Goal: Task Accomplishment & Management: Use online tool/utility

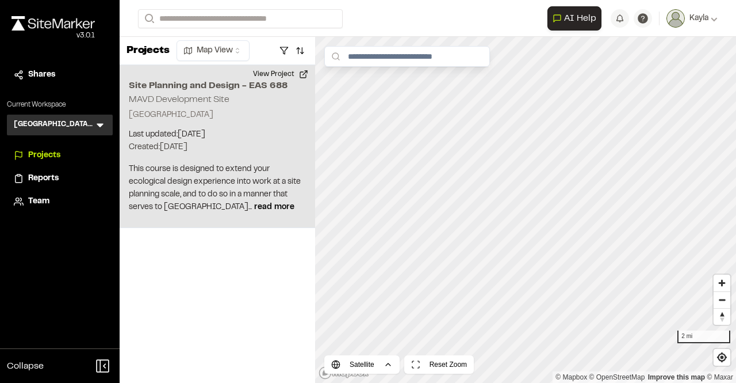
click at [209, 101] on h2 "MAVD Development Site" at bounding box center [179, 100] width 101 height 8
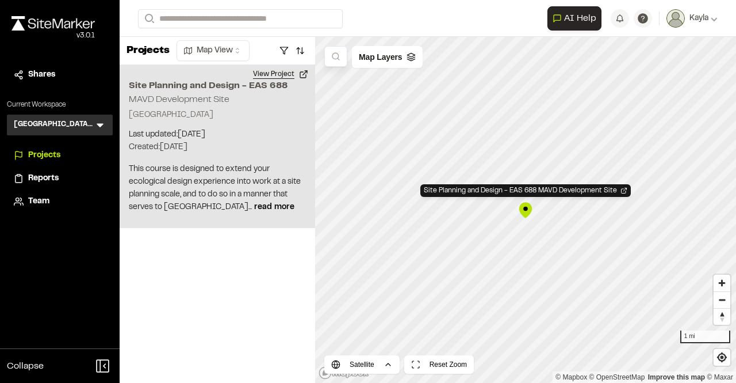
click at [273, 77] on button "View Project" at bounding box center [280, 74] width 69 height 18
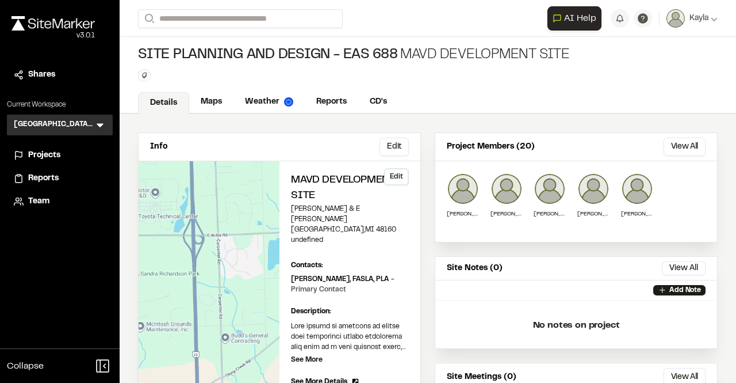
click at [311, 182] on h2 "MAVD Development Site" at bounding box center [350, 188] width 118 height 31
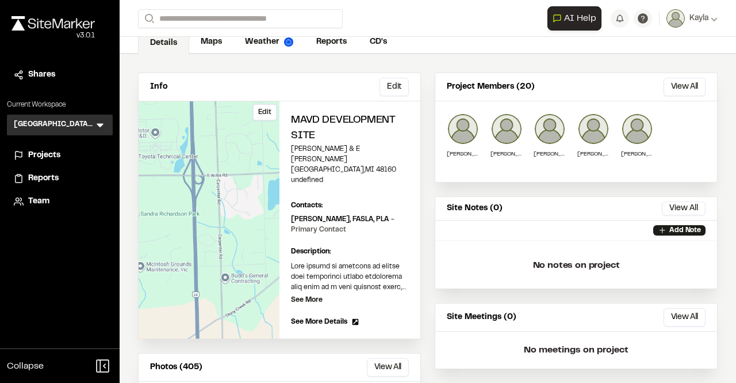
scroll to position [115, 0]
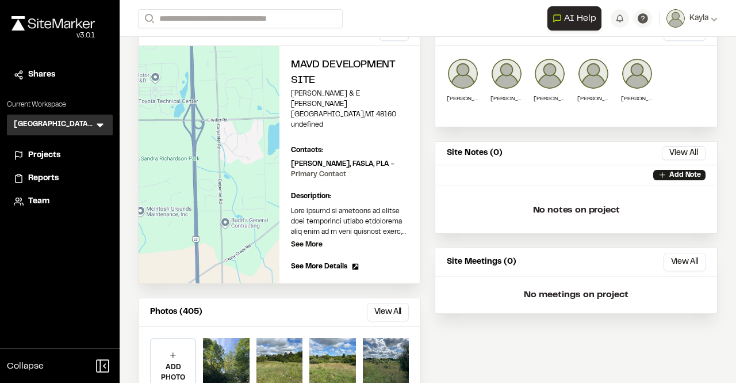
click at [353, 263] on icon at bounding box center [356, 266] width 6 height 6
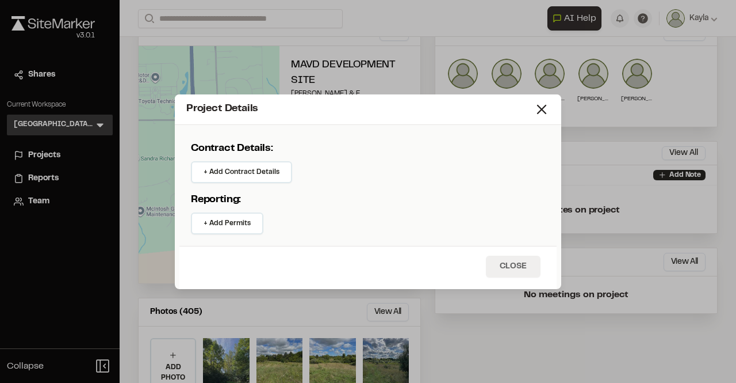
click at [502, 270] on button "Close" at bounding box center [513, 266] width 55 height 22
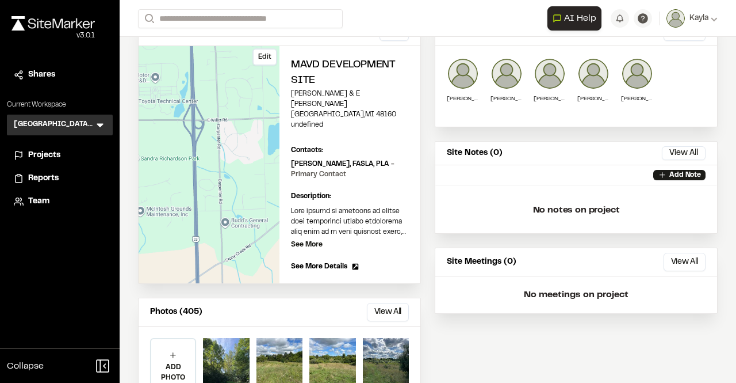
click at [254, 219] on div "Edit" at bounding box center [209, 164] width 141 height 237
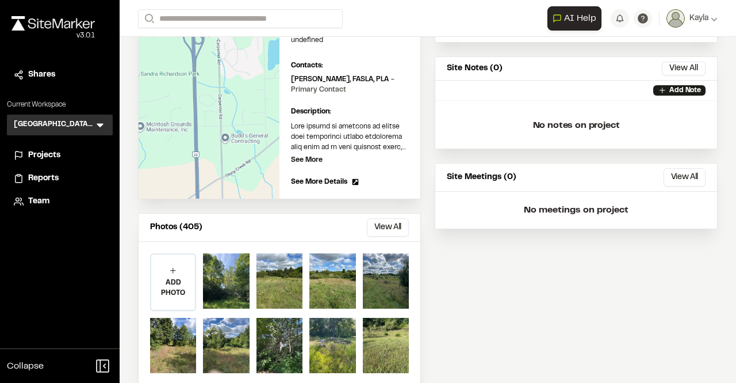
scroll to position [0, 0]
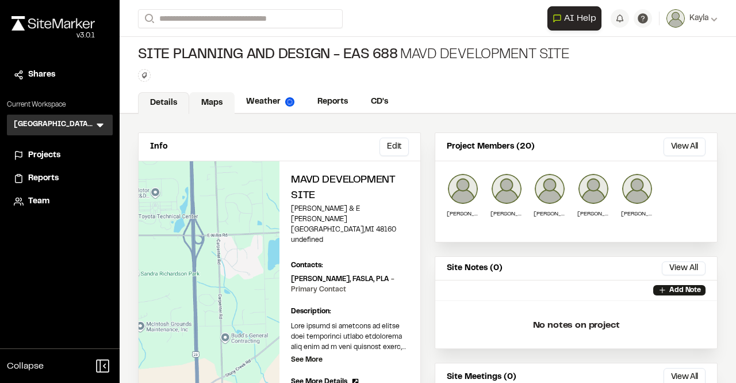
click at [219, 105] on link "Maps" at bounding box center [211, 103] width 45 height 22
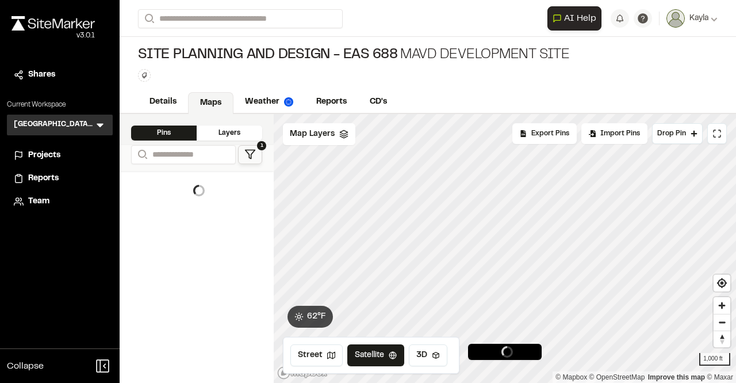
click at [243, 149] on button "1" at bounding box center [250, 154] width 24 height 19
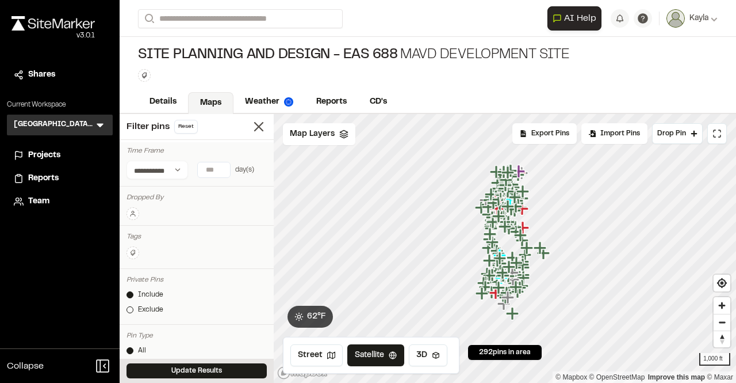
click at [133, 218] on button at bounding box center [133, 213] width 13 height 13
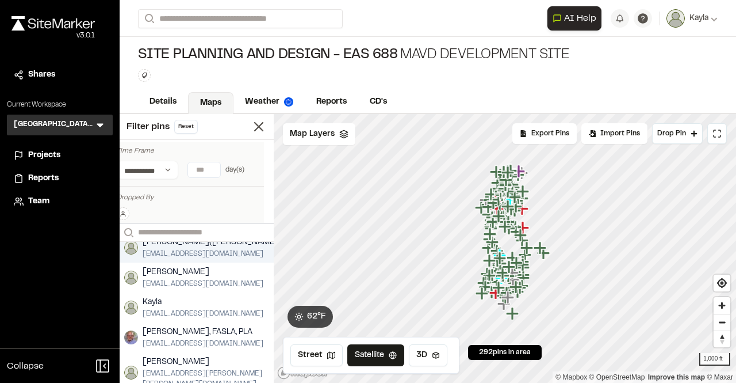
scroll to position [58, 0]
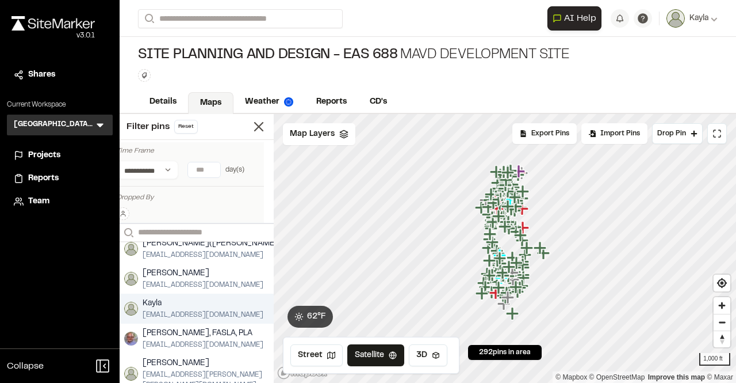
click at [181, 303] on span "Kayla" at bounding box center [203, 303] width 121 height 13
click at [174, 302] on span "Kayla" at bounding box center [203, 303] width 121 height 13
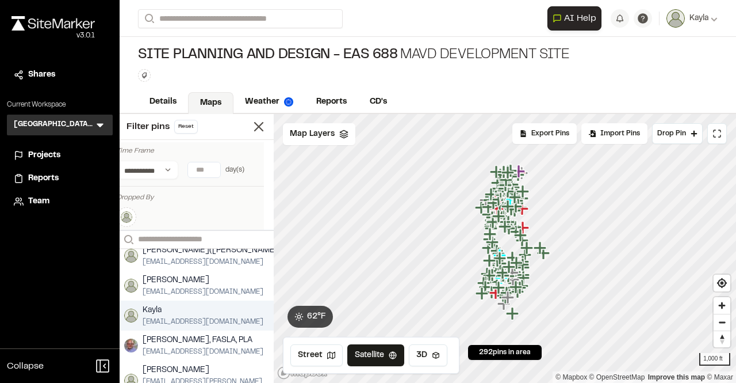
click at [174, 302] on div "Kayla kvaccaro@umich.edu" at bounding box center [203, 315] width 167 height 30
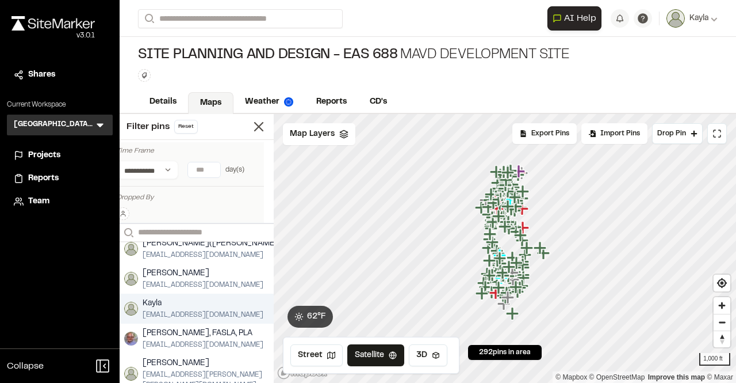
click at [174, 302] on span "Kayla" at bounding box center [203, 303] width 121 height 13
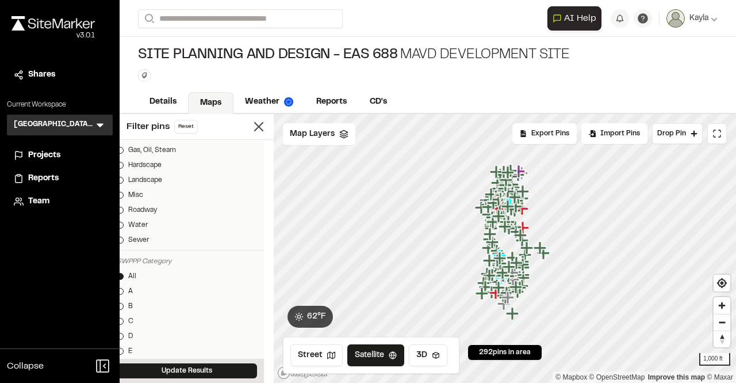
scroll to position [518, 10]
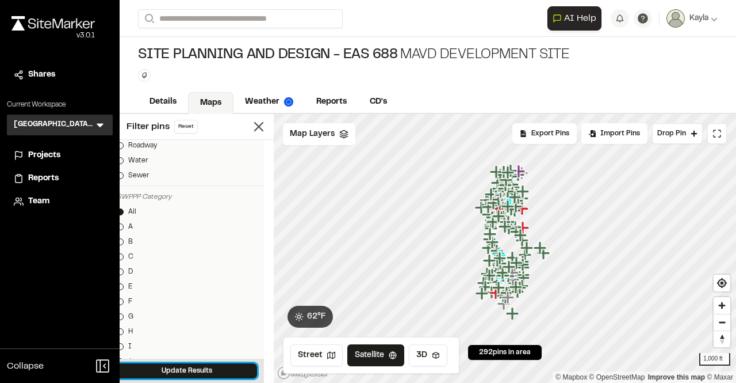
click at [197, 361] on div "Update Results" at bounding box center [187, 370] width 154 height 24
click at [216, 374] on button "Update Results" at bounding box center [197, 370] width 140 height 15
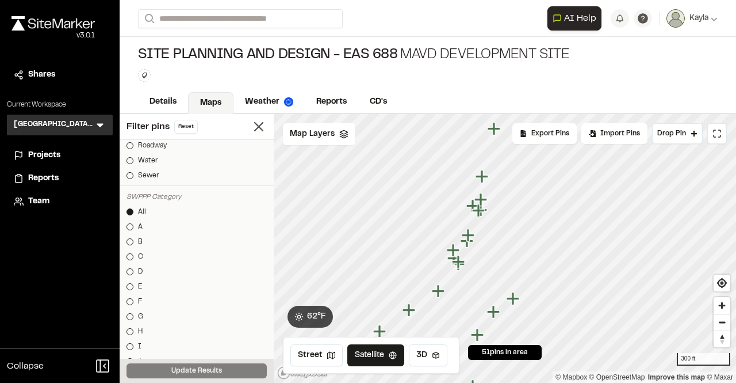
click at [485, 180] on icon "Map marker" at bounding box center [483, 176] width 15 height 15
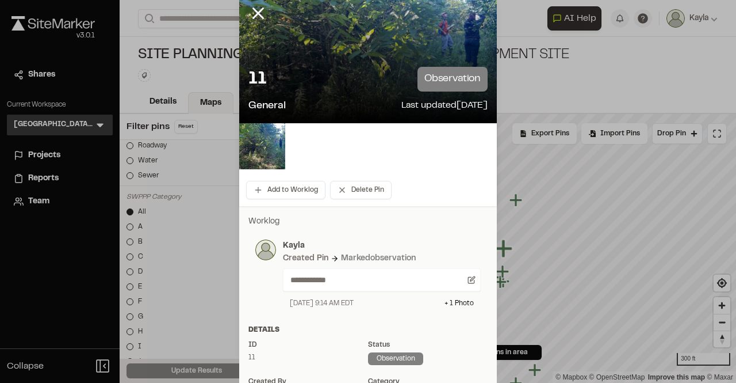
scroll to position [0, 0]
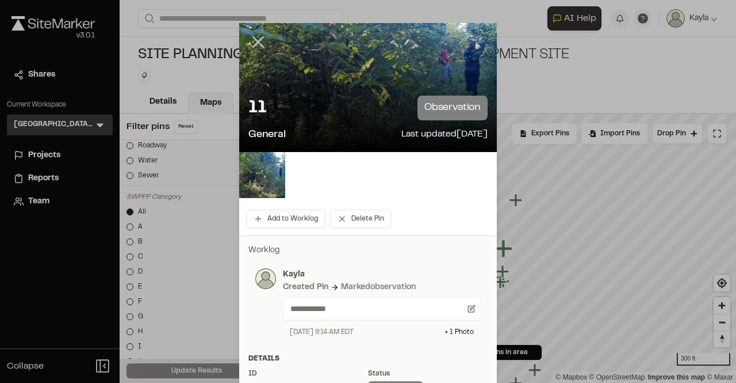
click at [254, 43] on line at bounding box center [259, 42] width 10 height 10
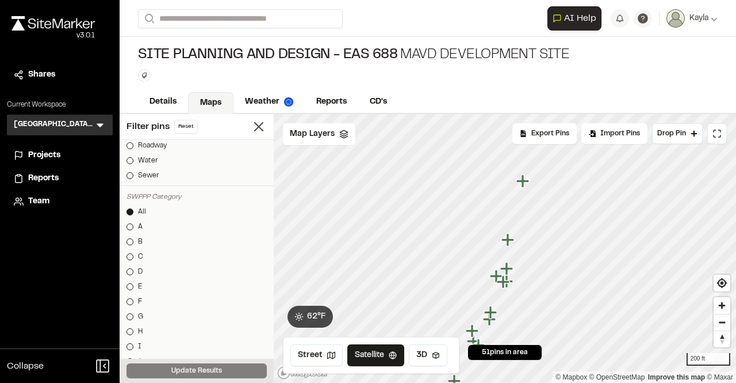
click at [506, 270] on icon "Map marker" at bounding box center [507, 268] width 13 height 13
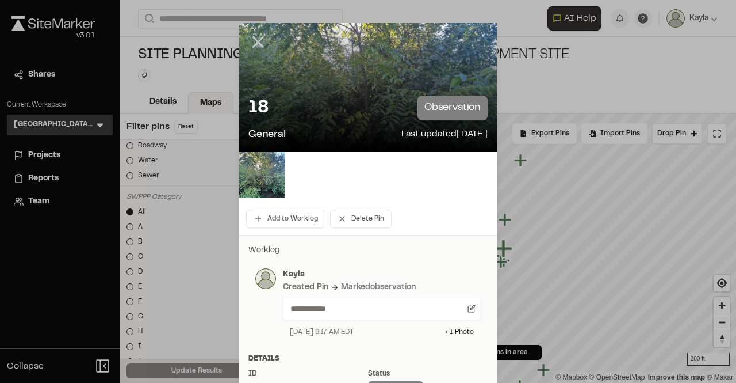
click at [255, 40] on line at bounding box center [259, 42] width 10 height 10
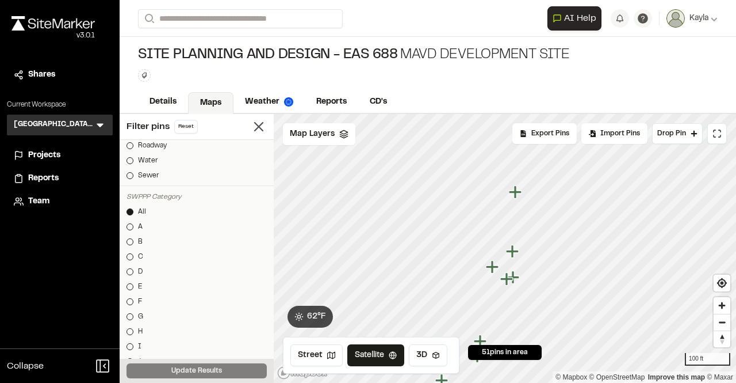
click at [516, 256] on icon "Map marker" at bounding box center [513, 251] width 15 height 15
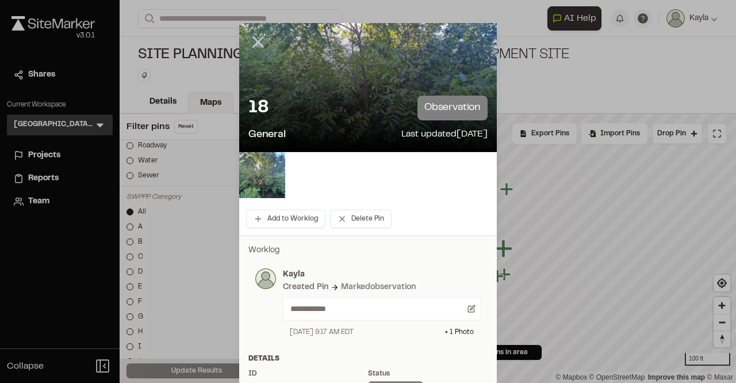
click at [249, 40] on icon at bounding box center [259, 42] width 20 height 20
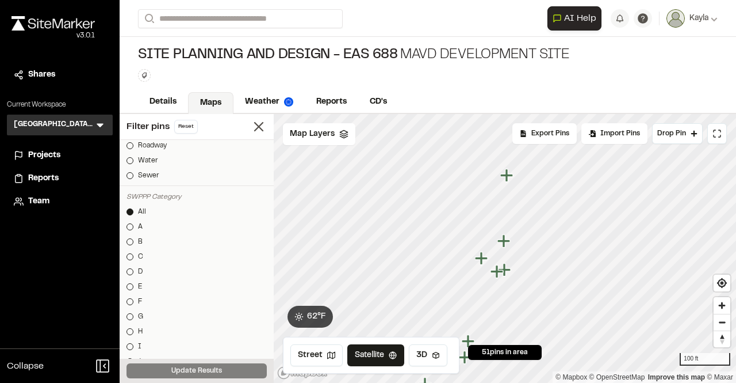
click at [481, 264] on icon "Map marker" at bounding box center [481, 257] width 13 height 13
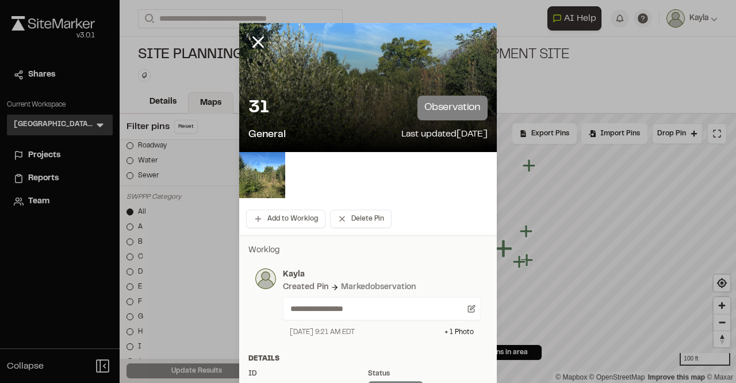
click at [251, 34] on icon at bounding box center [259, 42] width 20 height 20
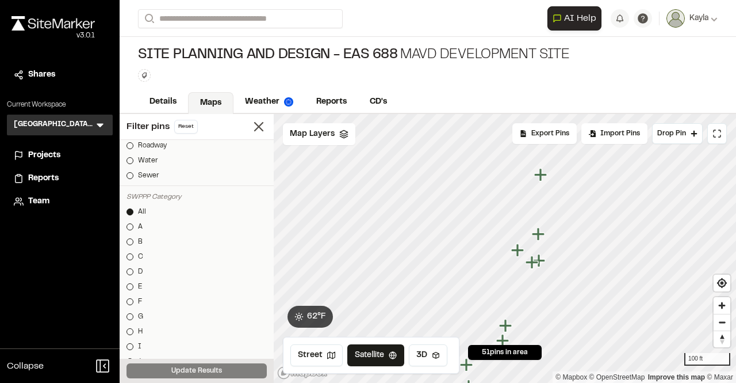
click at [520, 245] on icon "Map marker" at bounding box center [518, 250] width 15 height 15
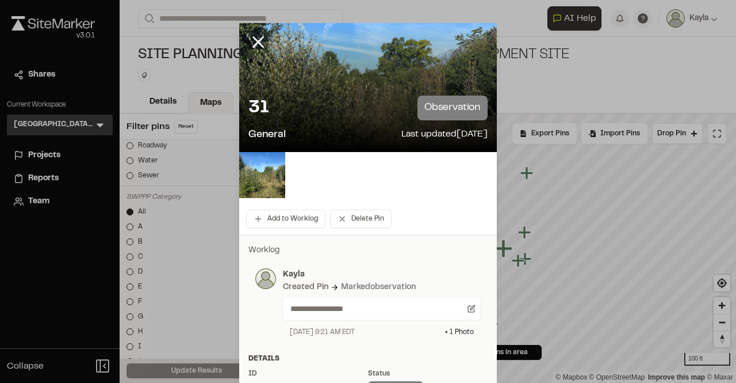
click at [470, 41] on div at bounding box center [368, 87] width 258 height 129
click at [457, 104] on p "observation" at bounding box center [453, 108] width 70 height 25
click at [249, 95] on div "31 observation General Last updated Aug 29, 2025" at bounding box center [368, 119] width 258 height 66
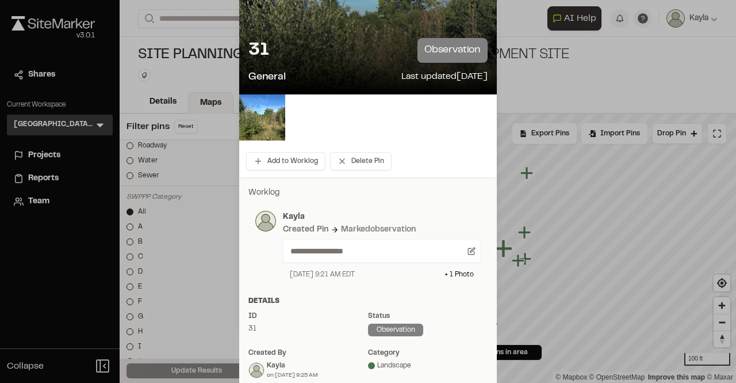
scroll to position [115, 0]
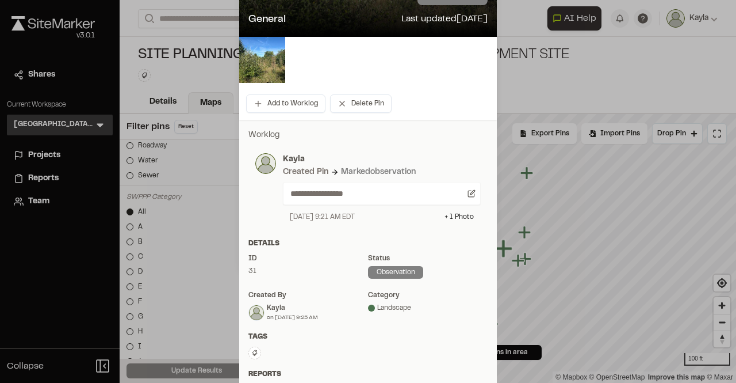
click at [368, 307] on div at bounding box center [371, 307] width 7 height 7
click at [368, 310] on div at bounding box center [371, 307] width 7 height 7
